Goal: Navigation & Orientation: Understand site structure

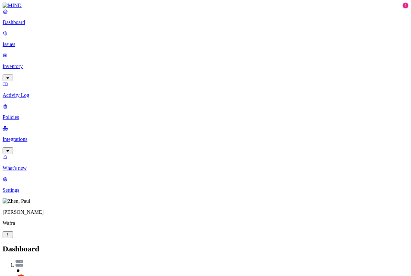
scroll to position [57, 0]
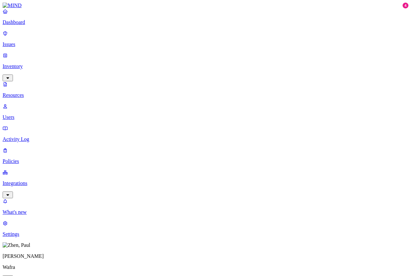
click at [29, 25] on p "Dashboard" at bounding box center [206, 22] width 406 height 6
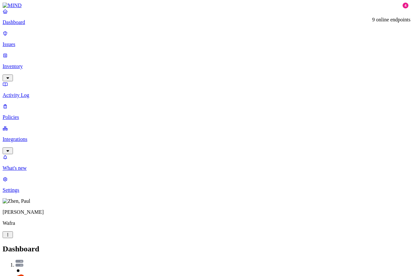
click at [27, 114] on p "Policies" at bounding box center [206, 117] width 406 height 6
click at [27, 136] on p "Integrations" at bounding box center [206, 139] width 406 height 6
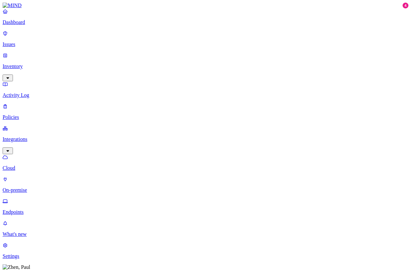
click at [31, 209] on p "Endpoints" at bounding box center [206, 212] width 406 height 6
